Goal: Task Accomplishment & Management: Manage account settings

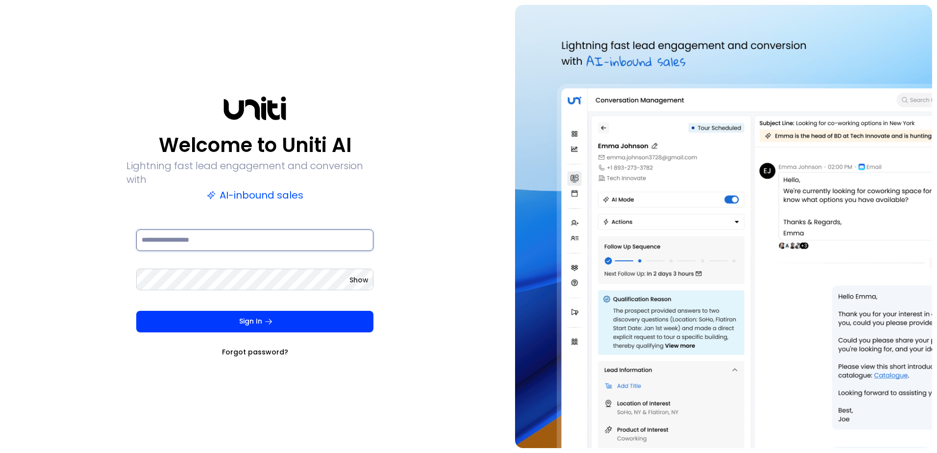
click at [223, 234] on input at bounding box center [254, 240] width 237 height 22
type input "**********"
click at [136, 311] on button "Sign In" at bounding box center [254, 322] width 237 height 22
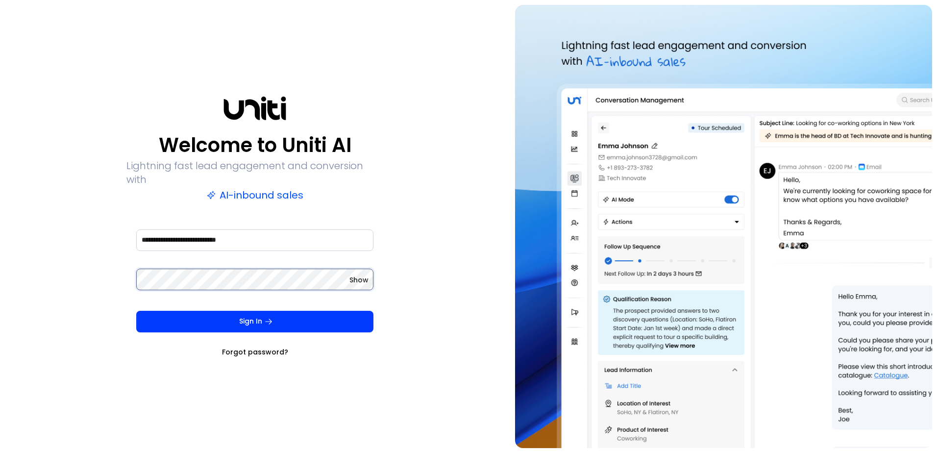
click at [136, 311] on button "Sign In" at bounding box center [254, 322] width 237 height 22
